Goal: Information Seeking & Learning: Learn about a topic

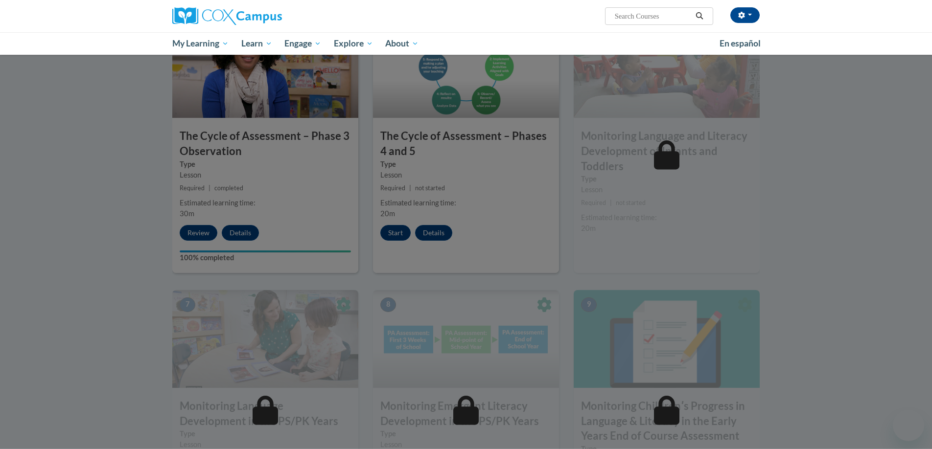
scroll to position [544, 0]
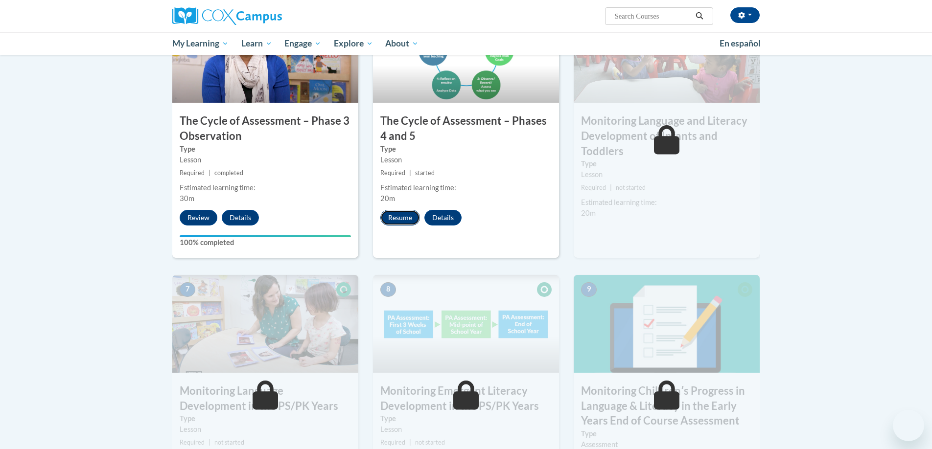
click at [416, 219] on button "Resume" at bounding box center [400, 218] width 40 height 16
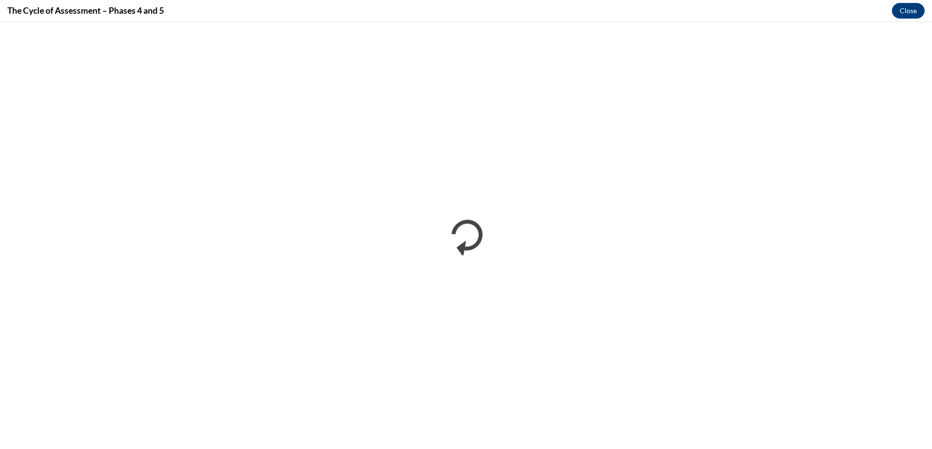
scroll to position [0, 0]
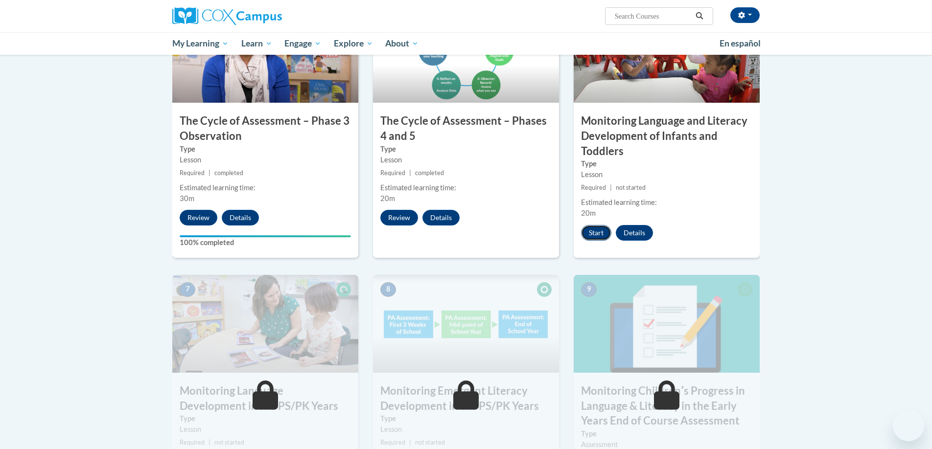
click at [596, 235] on button "Start" at bounding box center [596, 233] width 30 height 16
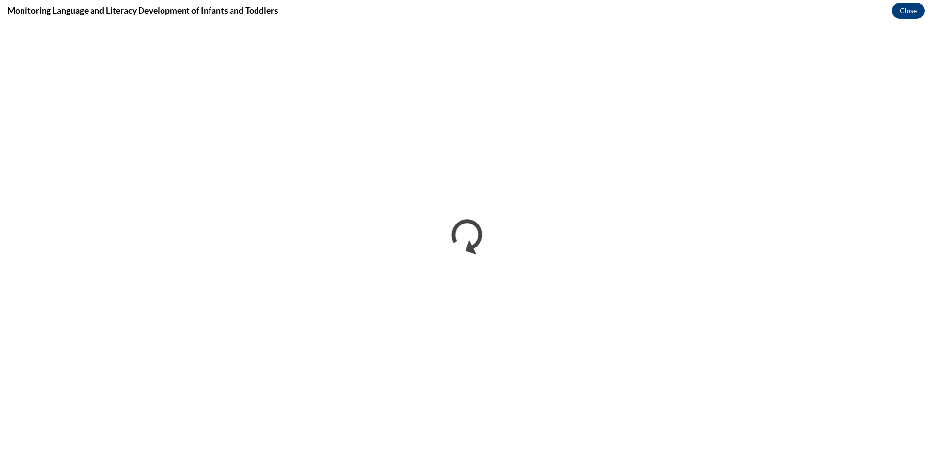
click at [674, 20] on div "Monitoring Language and Literacy Development of Infants and Toddlers Close" at bounding box center [466, 11] width 932 height 22
